Goal: Task Accomplishment & Management: Complete application form

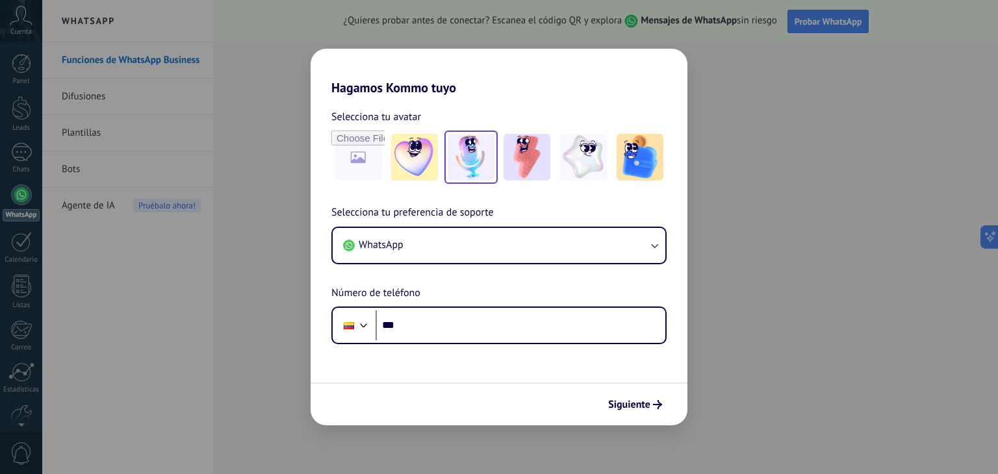
click at [485, 170] on img at bounding box center [471, 157] width 47 height 47
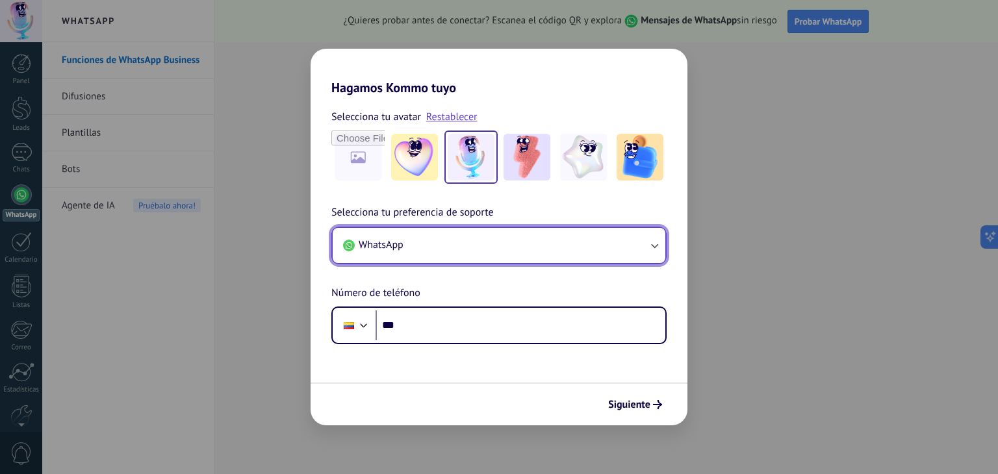
click at [429, 237] on button "WhatsApp" at bounding box center [499, 245] width 333 height 35
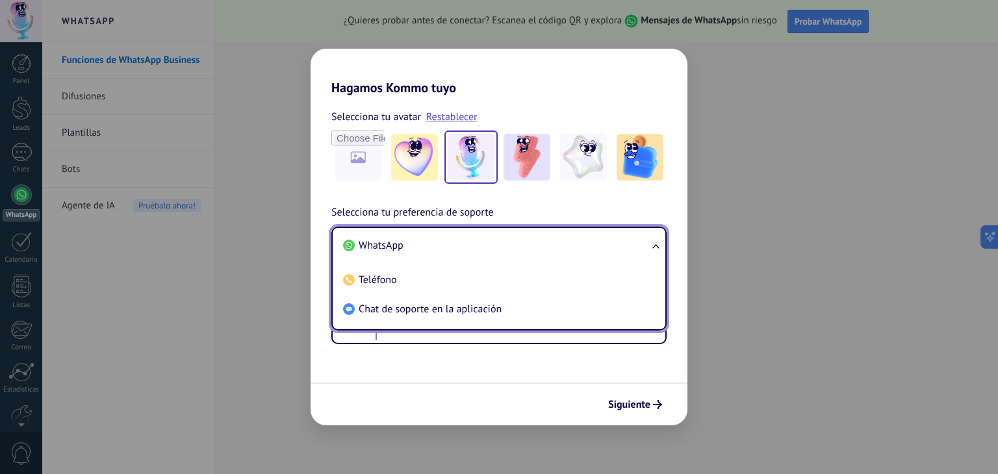
click at [429, 237] on li "WhatsApp" at bounding box center [496, 245] width 317 height 29
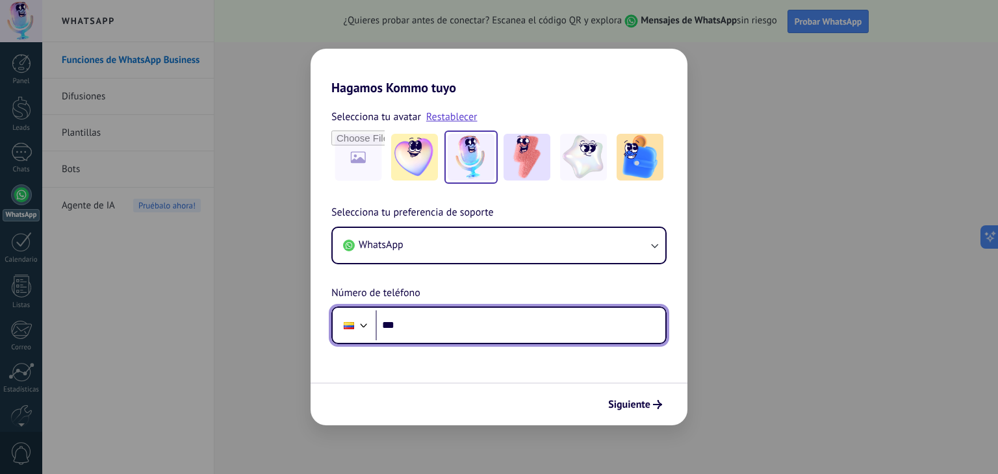
click at [419, 328] on input "***" at bounding box center [521, 326] width 290 height 30
type input "**********"
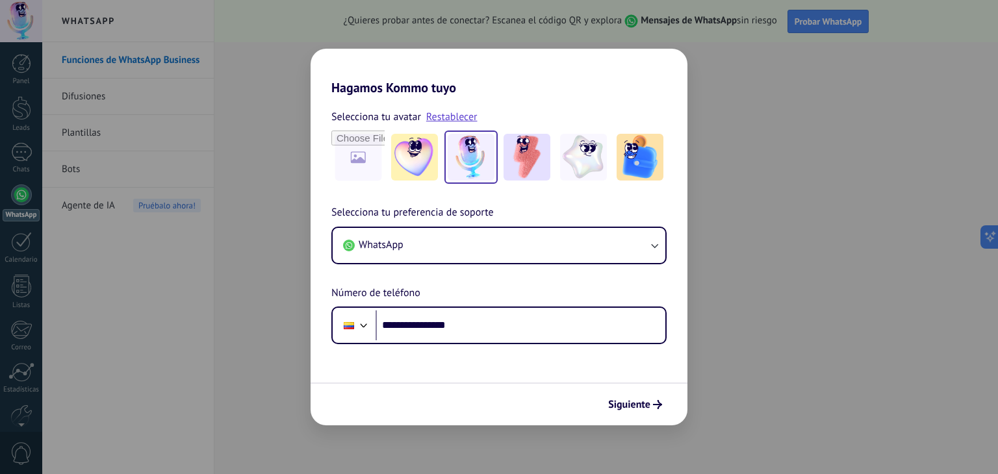
click at [621, 419] on div "Siguiente" at bounding box center [499, 404] width 377 height 43
click at [621, 412] on button "Siguiente" at bounding box center [635, 405] width 66 height 22
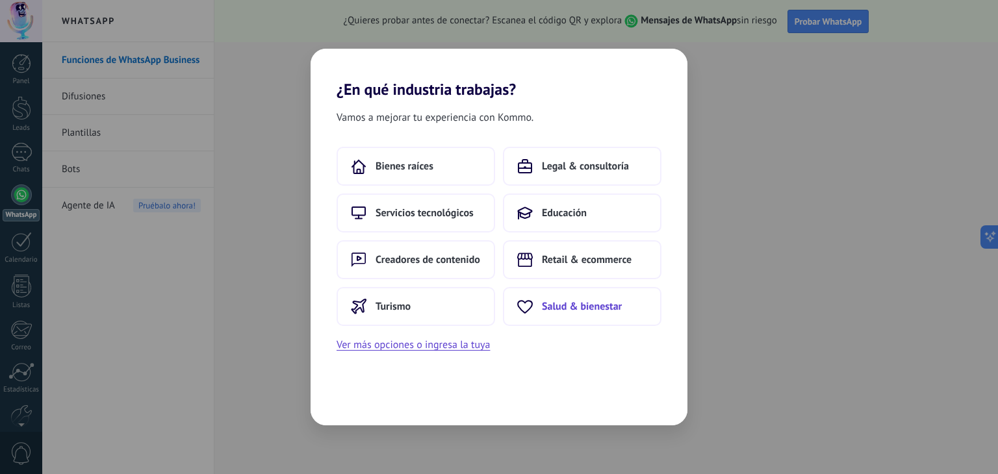
click at [587, 307] on span "Salud & bienestar" at bounding box center [582, 306] width 80 height 13
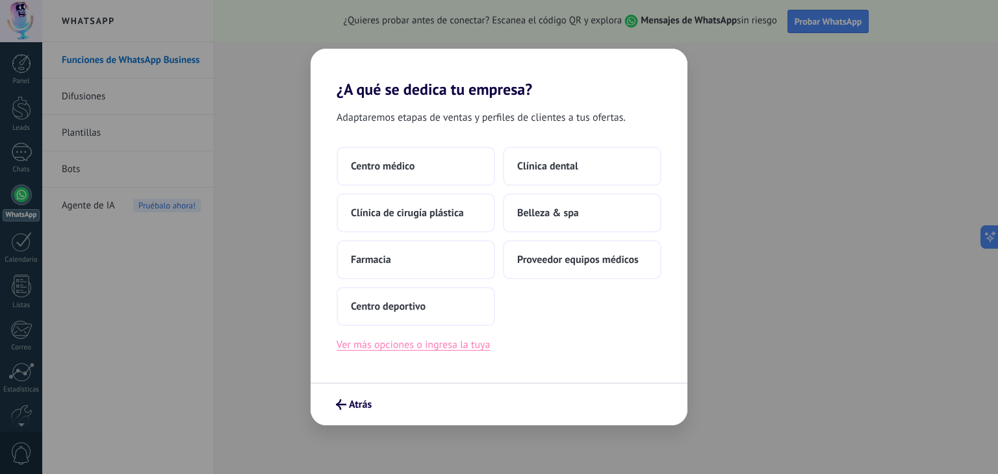
click at [391, 339] on button "Ver más opciones o ingresa la tuya" at bounding box center [413, 345] width 153 height 17
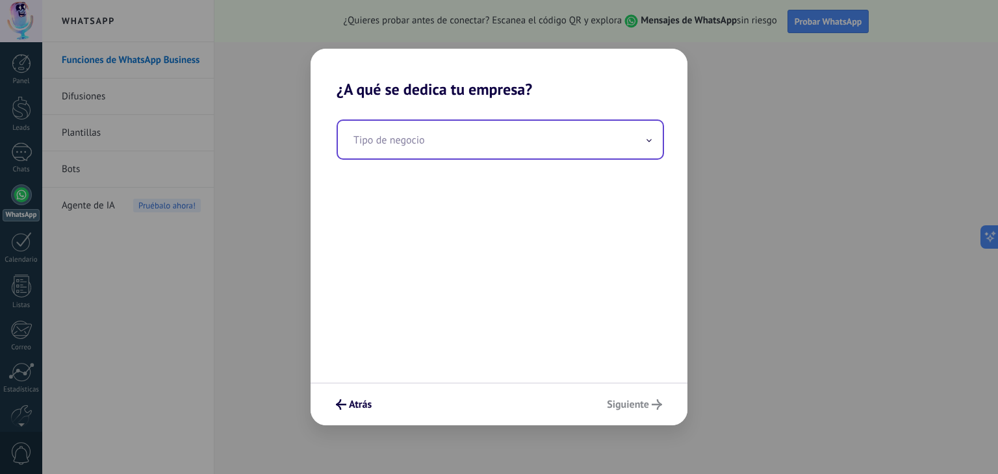
click at [476, 136] on input "text" at bounding box center [500, 140] width 325 height 38
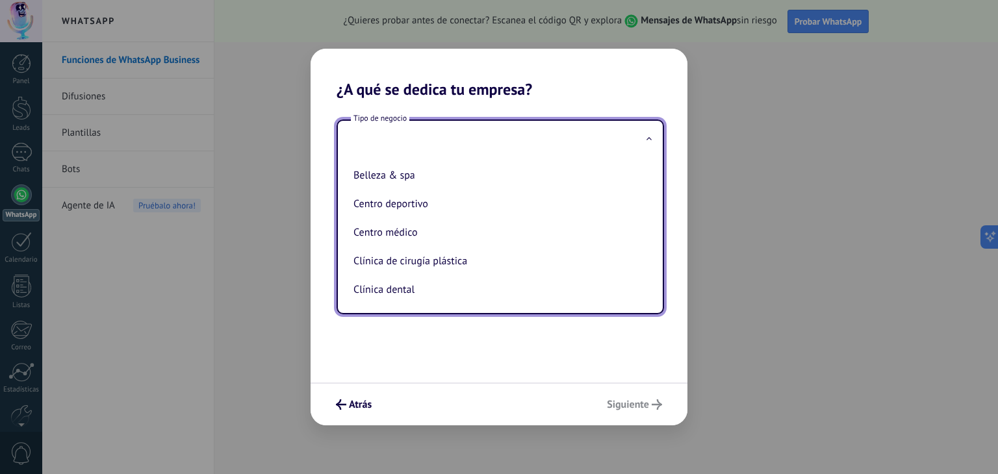
click at [445, 354] on div "Tipo de negocio Belleza & spa Centro deportivo Centro médico Clínica de cirugía…" at bounding box center [499, 241] width 377 height 284
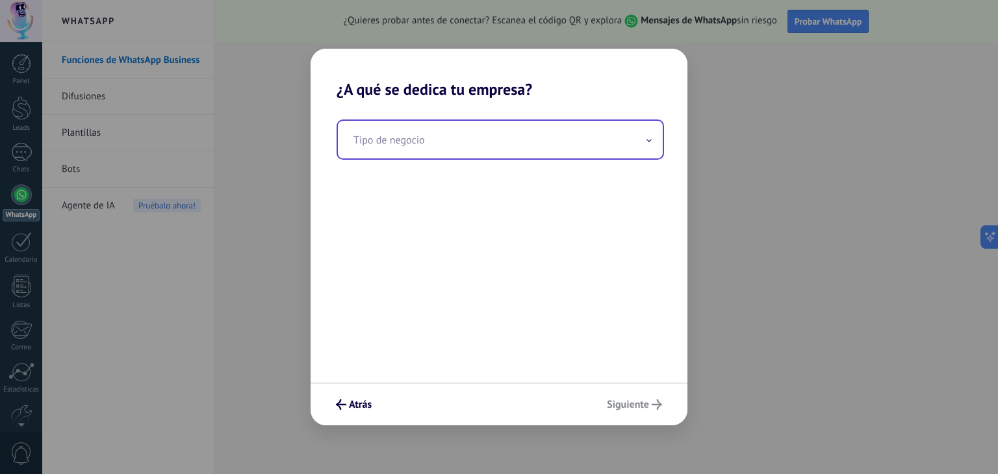
click at [393, 147] on input "text" at bounding box center [500, 140] width 325 height 38
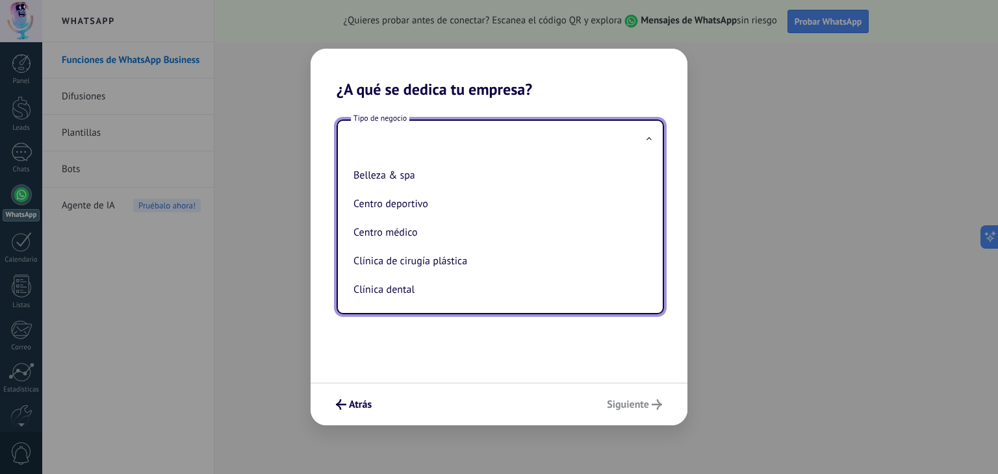
click at [374, 350] on div "Tipo de negocio Belleza & spa Centro deportivo Centro médico Clínica de cirugía…" at bounding box center [499, 241] width 377 height 284
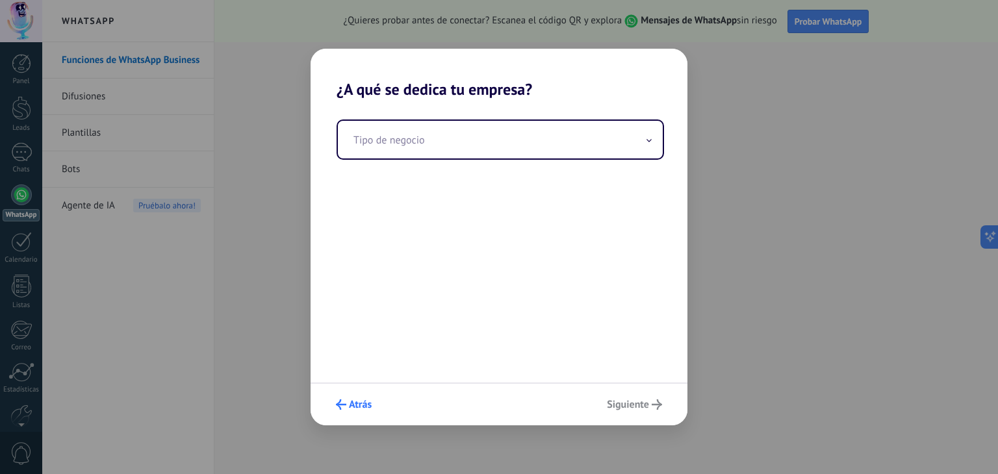
click at [339, 394] on button "Atrás" at bounding box center [353, 405] width 47 height 22
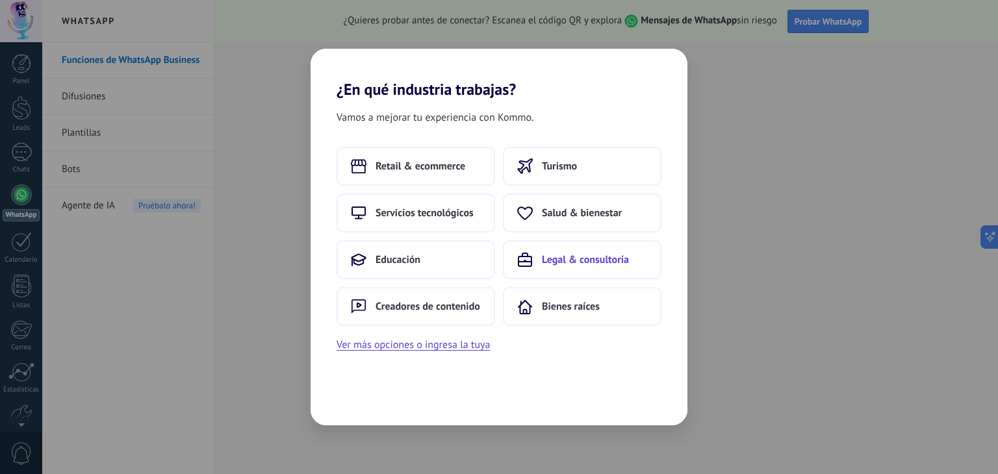
click at [597, 255] on span "Legal & consultoría" at bounding box center [585, 259] width 87 height 13
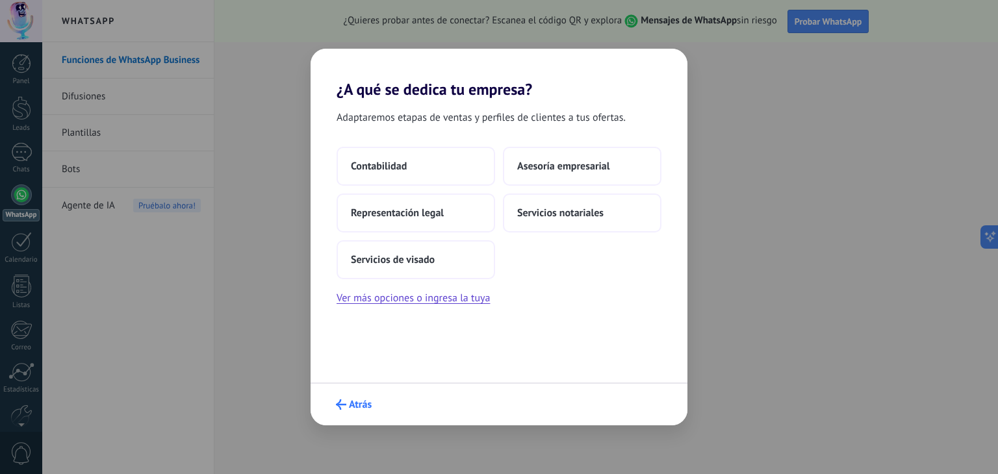
click at [350, 411] on button "Atrás" at bounding box center [353, 405] width 47 height 22
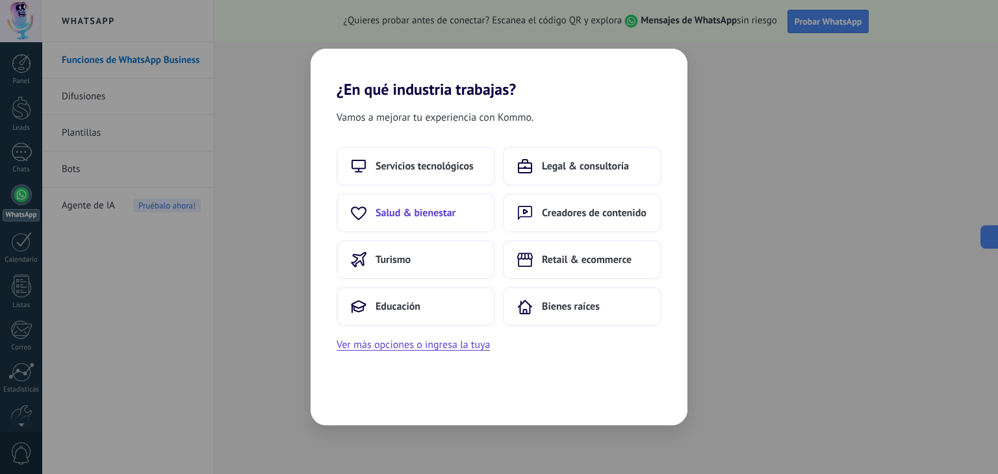
click at [432, 222] on button "Salud & bienestar" at bounding box center [416, 213] width 159 height 39
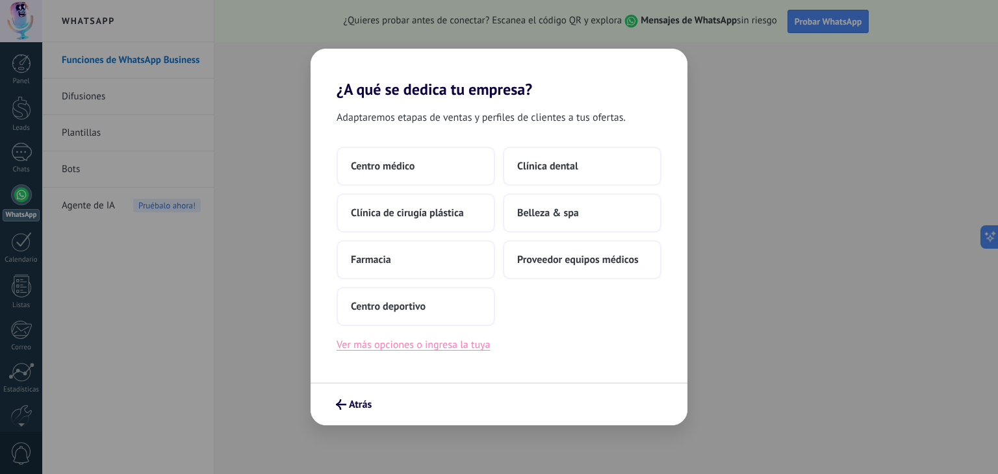
click at [444, 346] on button "Ver más opciones o ingresa la tuya" at bounding box center [413, 345] width 153 height 17
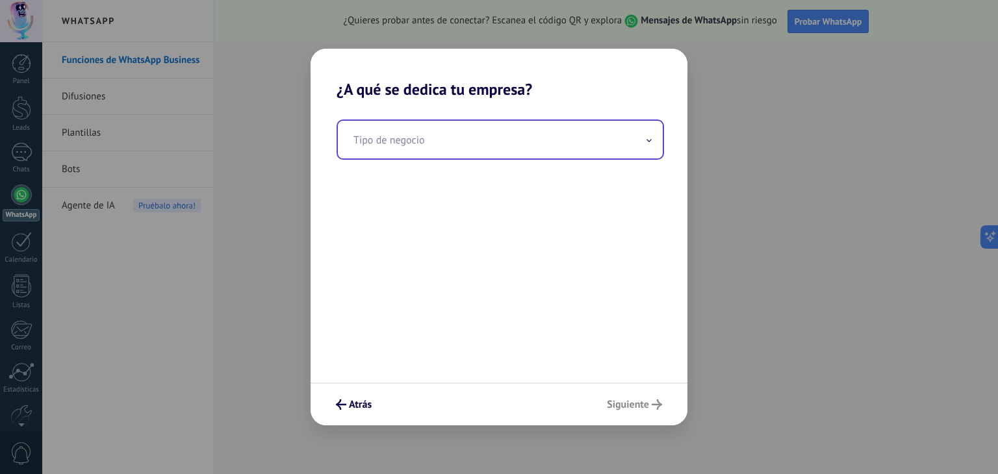
click at [473, 141] on input "text" at bounding box center [500, 140] width 325 height 38
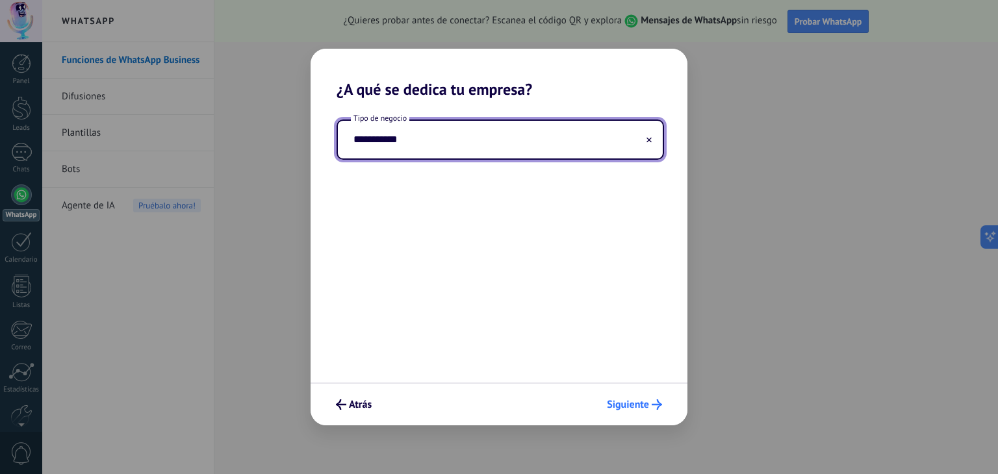
type input "**********"
click at [634, 400] on span "Siguiente" at bounding box center [628, 404] width 42 height 9
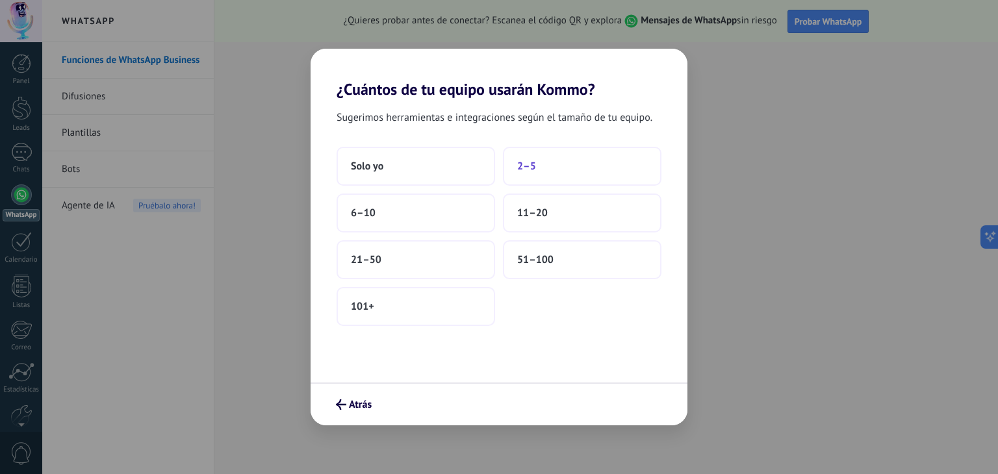
click at [545, 170] on button "2–5" at bounding box center [582, 166] width 159 height 39
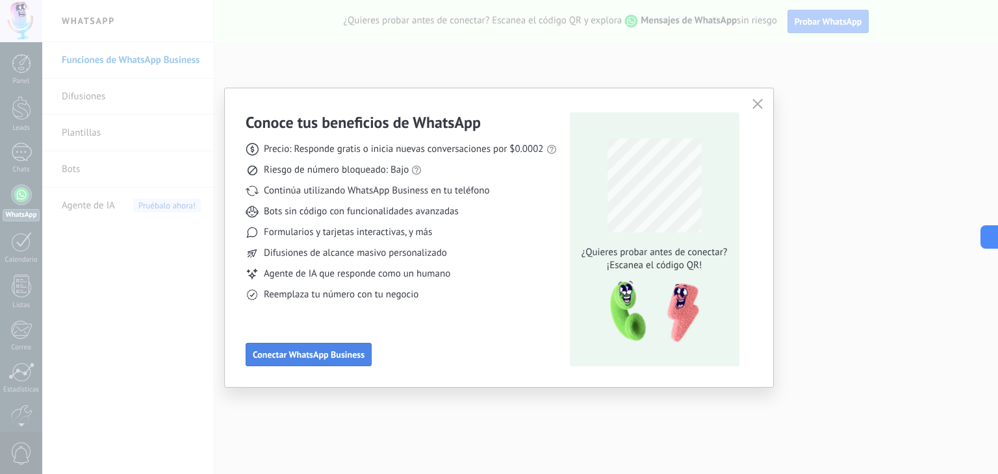
click at [327, 359] on span "Conectar WhatsApp Business" at bounding box center [309, 354] width 112 height 9
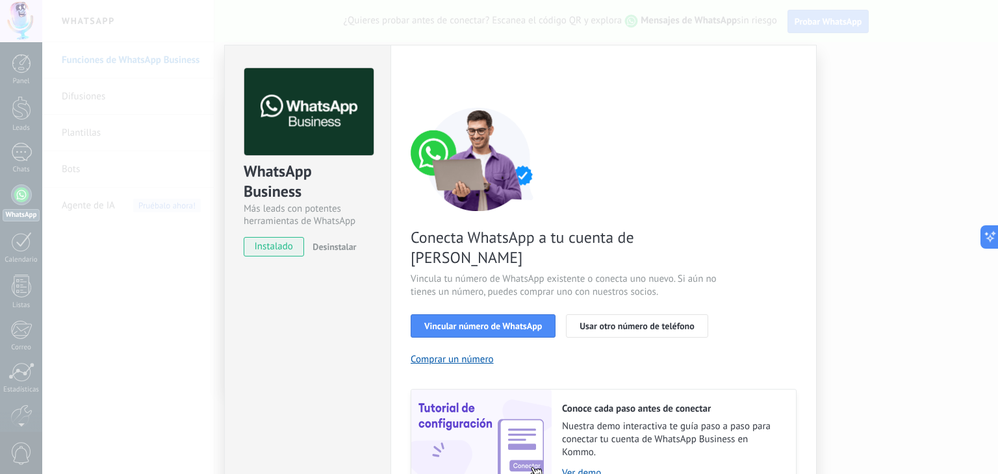
click at [862, 97] on div "WhatsApp Business Más leads con potentes herramientas de WhatsApp instalado Des…" at bounding box center [520, 237] width 956 height 474
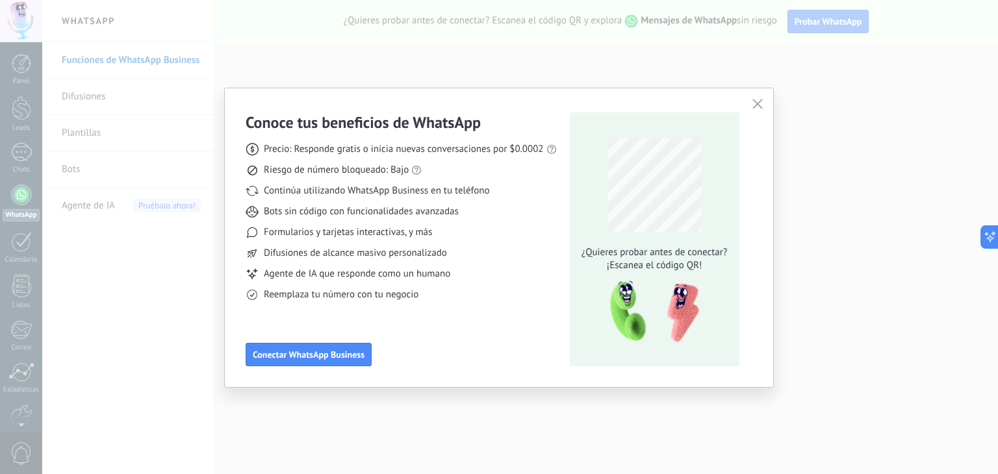
click at [756, 109] on span "button" at bounding box center [758, 105] width 10 height 12
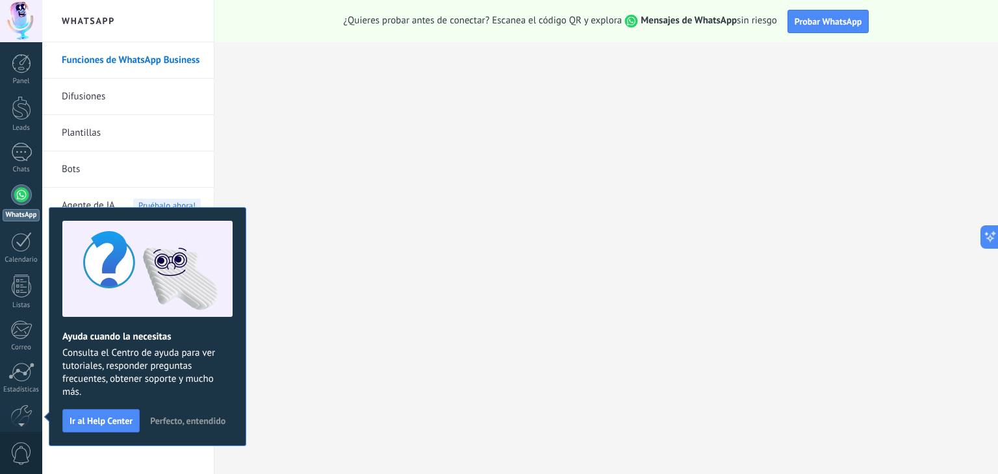
click at [185, 417] on span "Perfecto, entendido" at bounding box center [187, 421] width 75 height 9
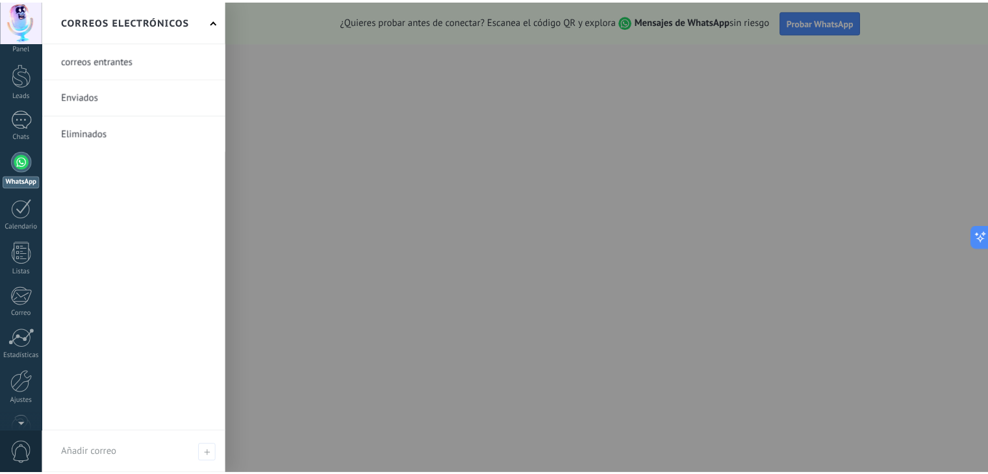
scroll to position [66, 0]
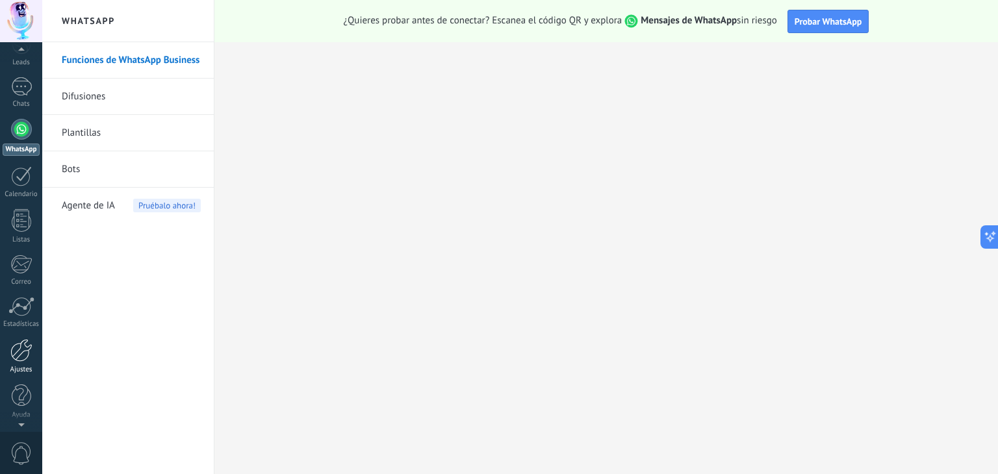
click at [12, 361] on div at bounding box center [21, 350] width 22 height 23
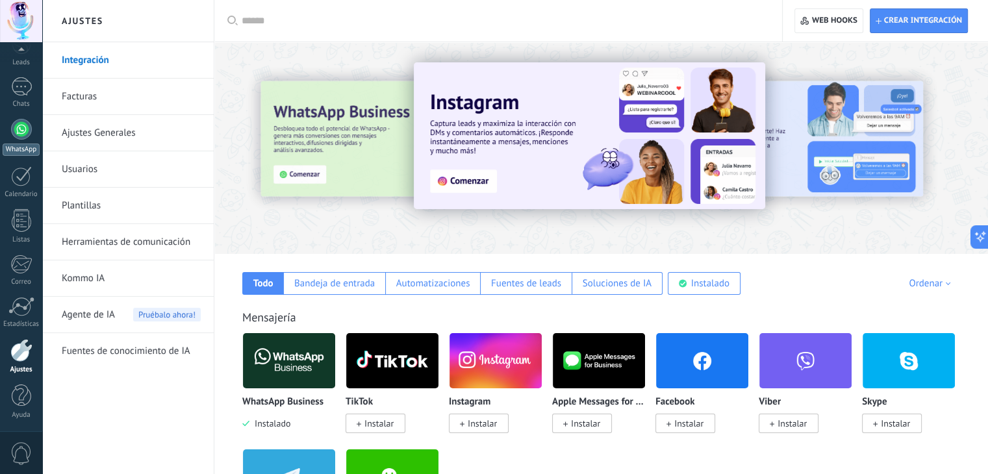
click at [16, 145] on div "WhatsApp" at bounding box center [21, 150] width 37 height 12
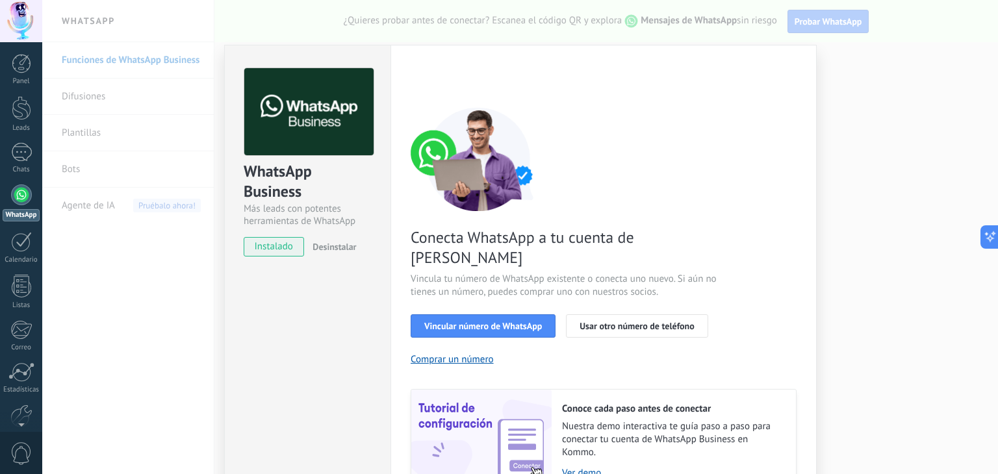
scroll to position [56, 0]
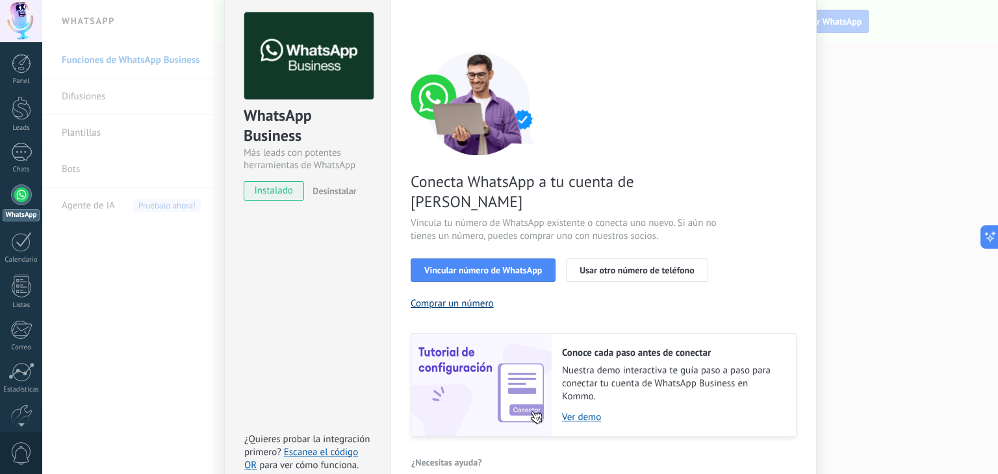
click at [459, 298] on button "Comprar un número" at bounding box center [452, 304] width 83 height 12
click at [312, 287] on div "WhatsApp Business Más leads con potentes herramientas de WhatsApp instalado Des…" at bounding box center [307, 242] width 166 height 507
click at [629, 266] on span "Usar otro número de teléfono" at bounding box center [637, 270] width 114 height 9
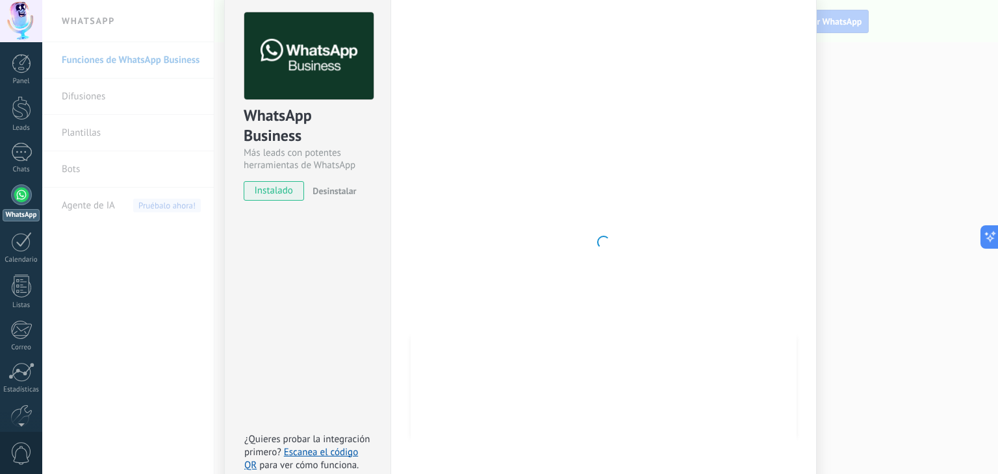
click at [91, 351] on div "WhatsApp Business Más leads con potentes herramientas de WhatsApp instalado Des…" at bounding box center [520, 237] width 956 height 474
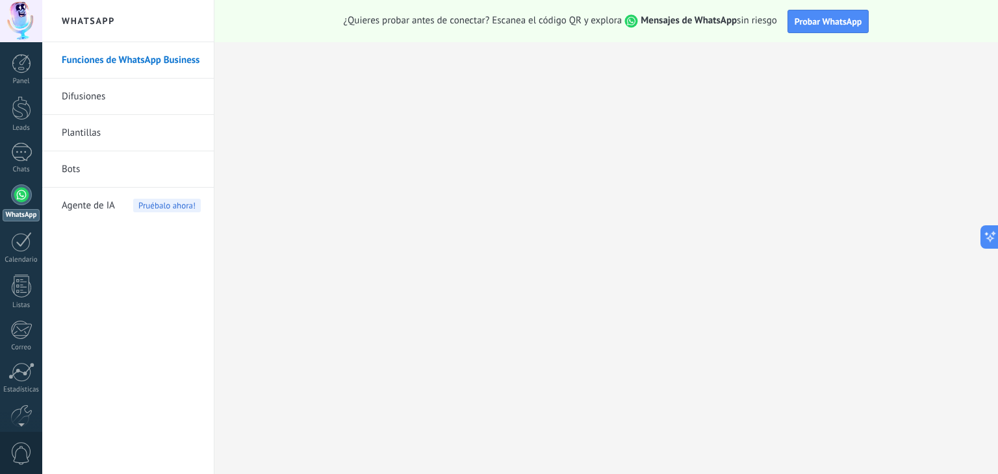
scroll to position [0, 0]
